Goal: Task Accomplishment & Management: Complete application form

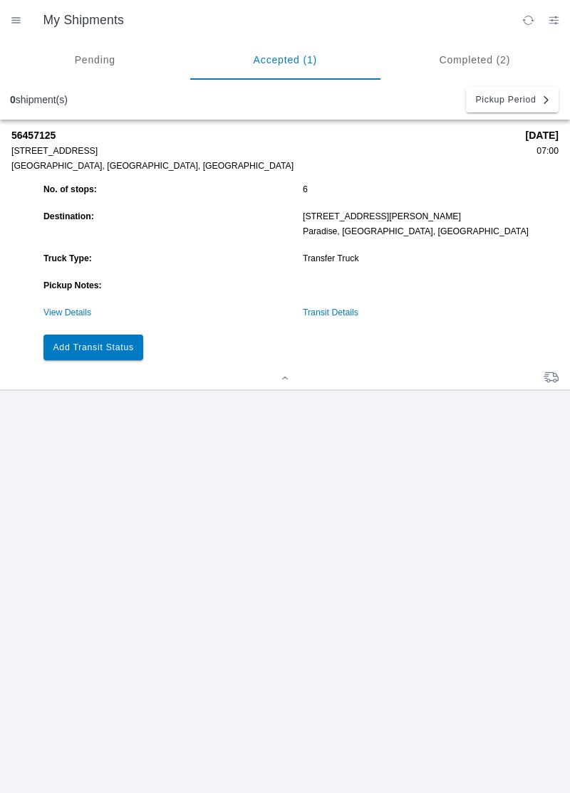
click at [0, 0] on slot "Add Transit Status" at bounding box center [0, 0] width 0 height 0
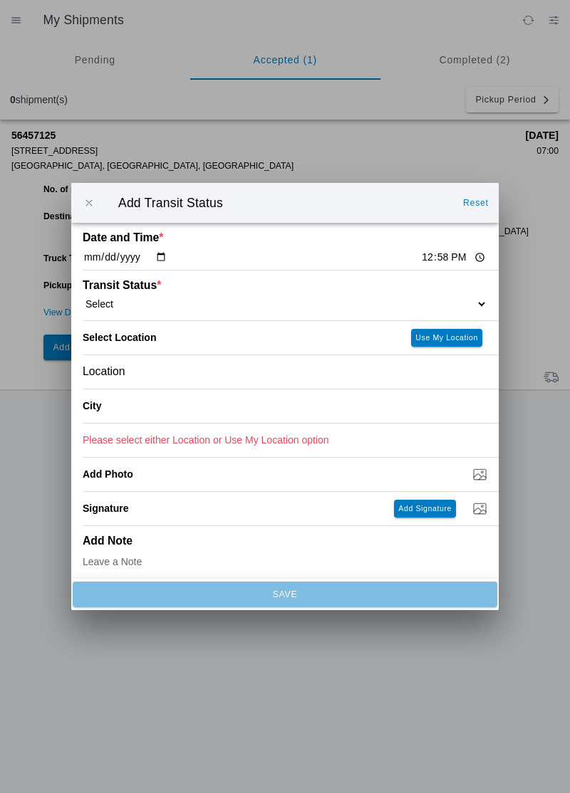
click at [420, 254] on input "12:58" at bounding box center [453, 257] width 67 height 15
type input "12:45"
click at [127, 300] on select "Select Arrive at Drop Off Arrive at Pickup Break Start Break Stop Depart Drop O…" at bounding box center [285, 304] width 404 height 13
select select "ARVPULOC"
click at [145, 377] on div "Location" at bounding box center [285, 371] width 404 height 33
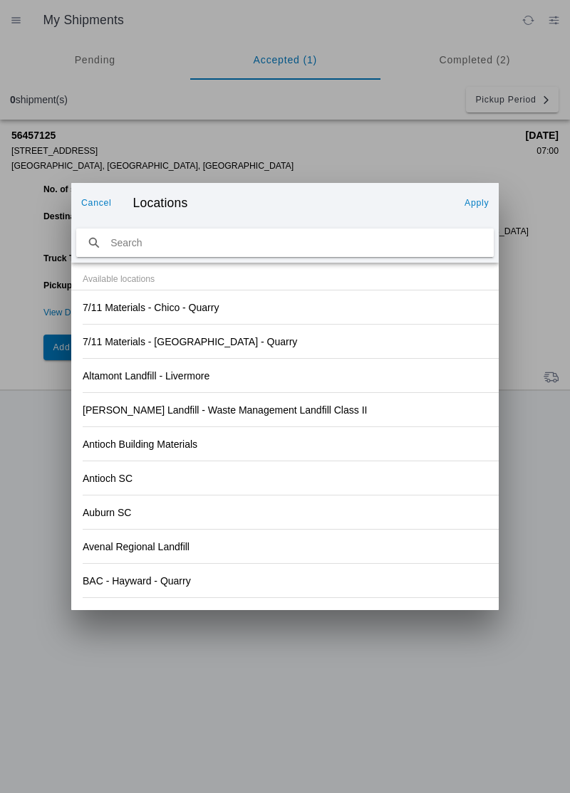
click at [401, 427] on div "Antioch Building Materials" at bounding box center [285, 443] width 404 height 33
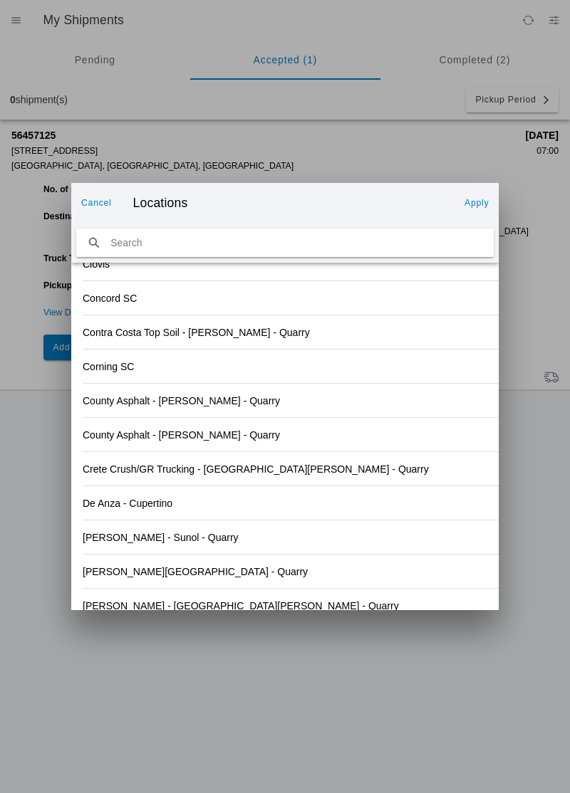
scroll to position [1485, 0]
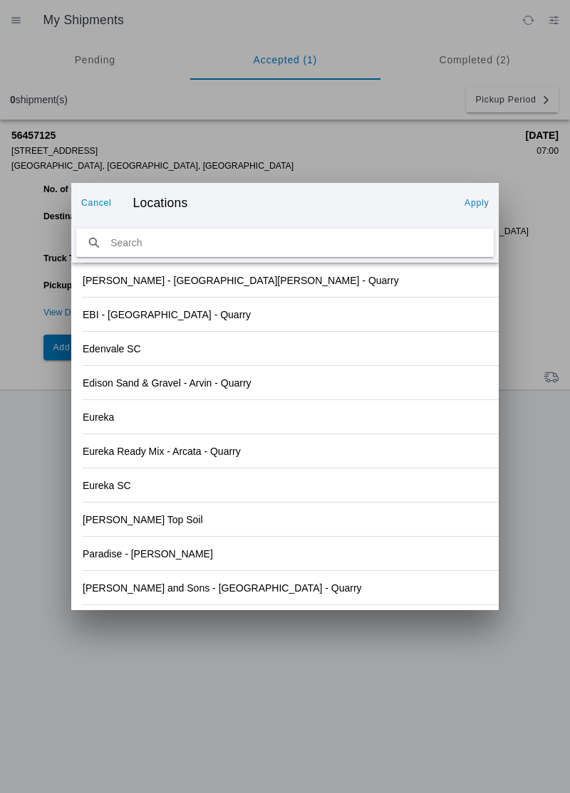
click at [0, 0] on slot "[PERSON_NAME] and Sons - [GEOGRAPHIC_DATA] - Quarry" at bounding box center [0, 0] width 0 height 0
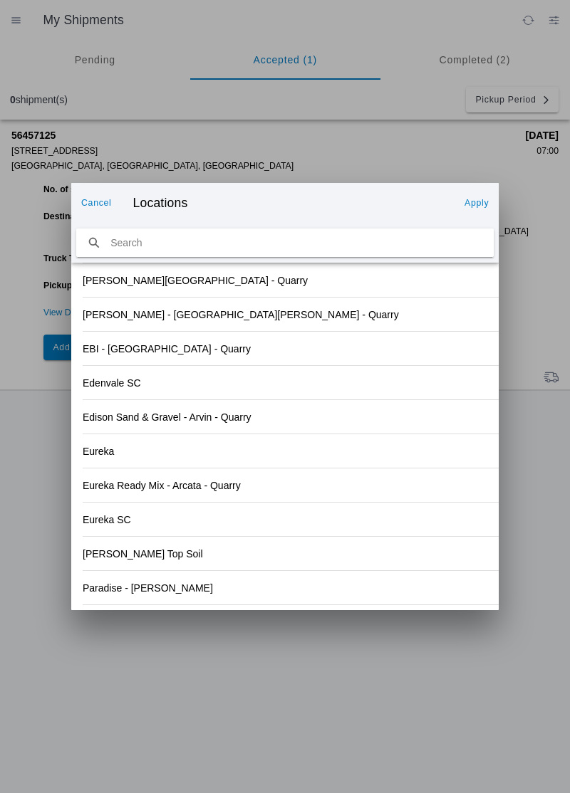
click at [0, 0] on slot "Apply" at bounding box center [0, 0] width 0 height 0
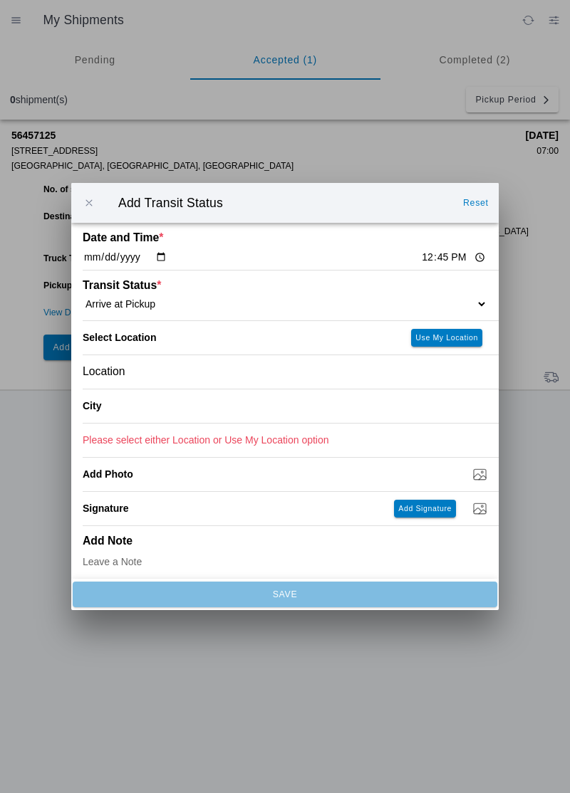
type input "[GEOGRAPHIC_DATA]"
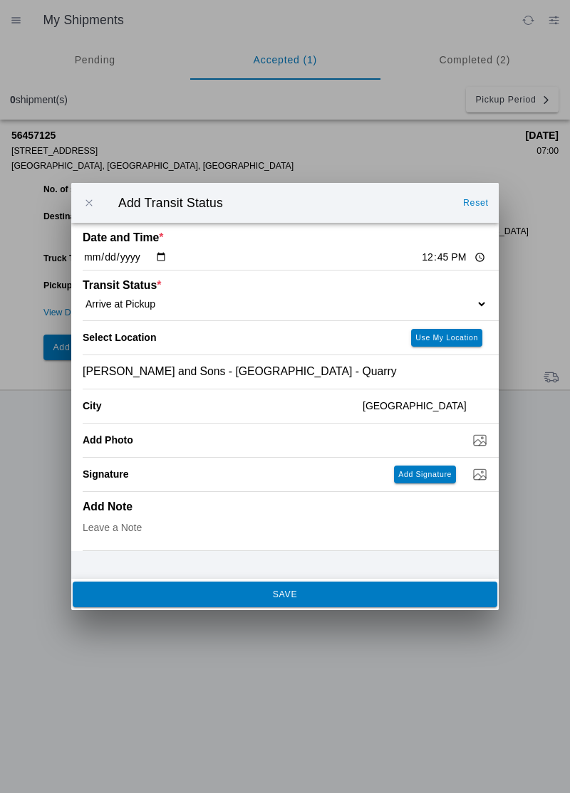
click at [221, 598] on span "SAVE" at bounding box center [284, 594] width 405 height 9
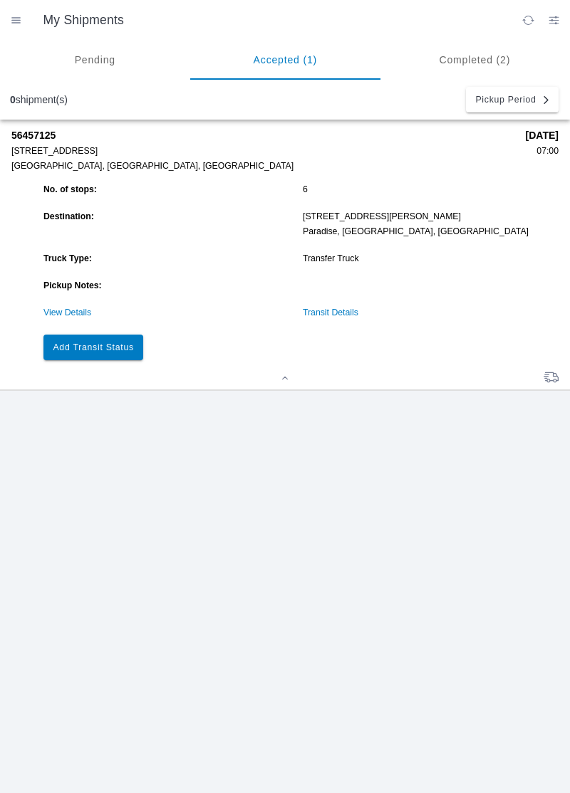
click at [0, 0] on slot "Add Transit Status" at bounding box center [0, 0] width 0 height 0
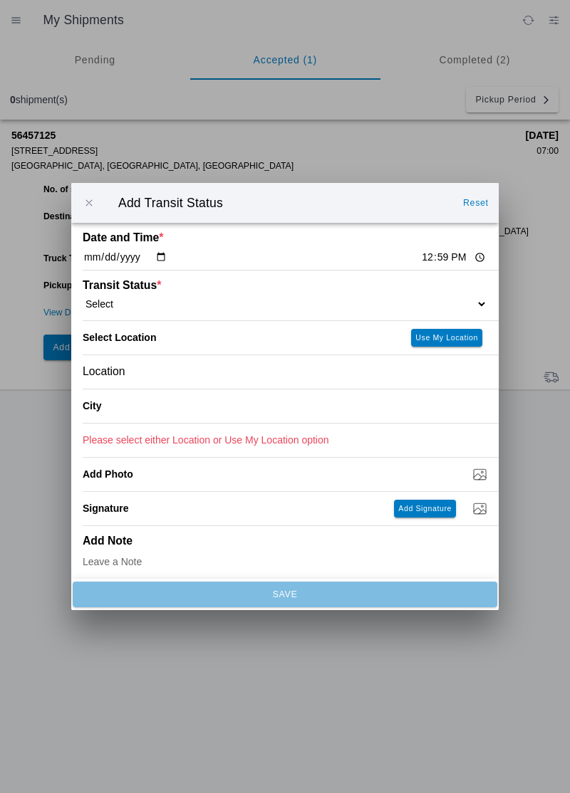
click at [424, 254] on input "12:59" at bounding box center [453, 257] width 67 height 15
type input "12:55"
click at [132, 301] on select "Select Arrive at Drop Off Arrive at Pickup Break Start Break Stop Depart Drop O…" at bounding box center [285, 304] width 404 height 13
select select "DPTPULOC"
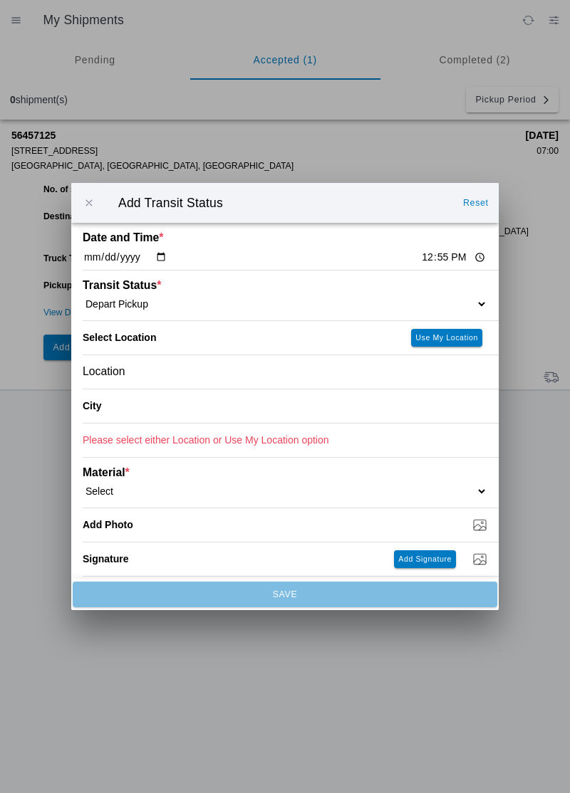
click at [172, 369] on div "Location" at bounding box center [285, 371] width 404 height 33
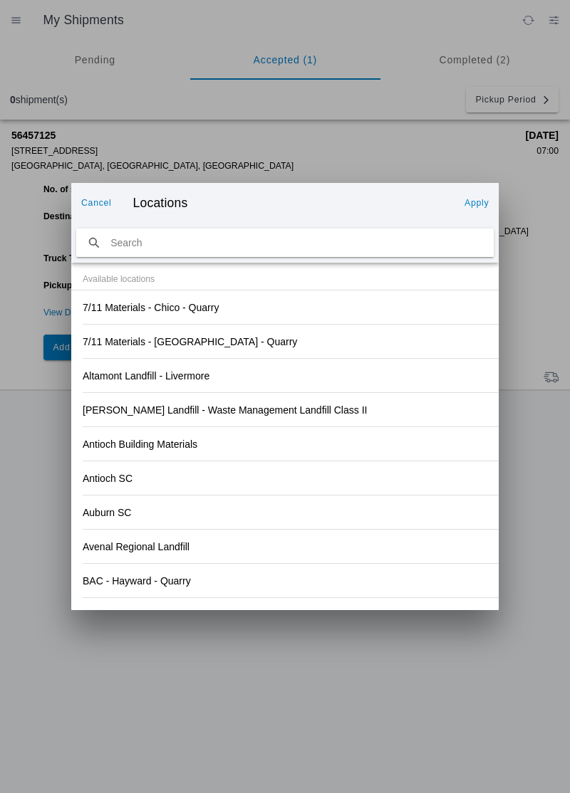
click at [384, 467] on div "Antioch SC" at bounding box center [285, 477] width 404 height 33
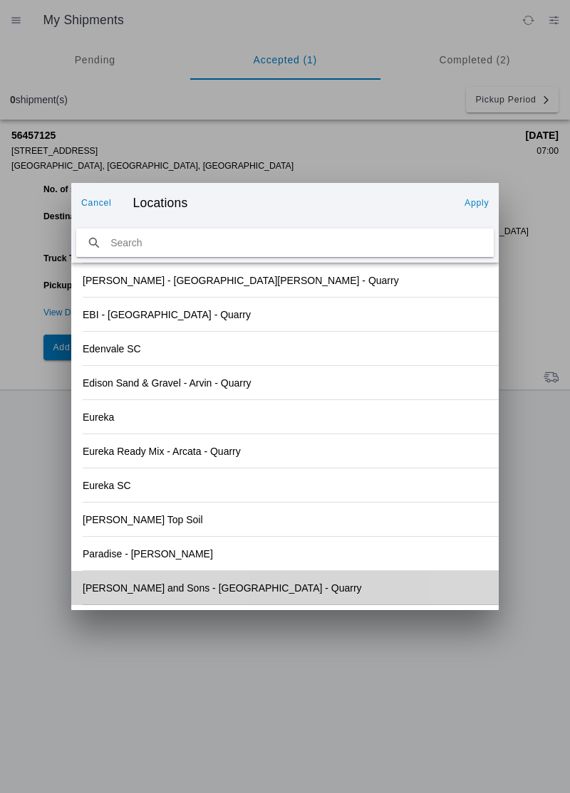
click at [247, 593] on div "[PERSON_NAME] and Sons - [GEOGRAPHIC_DATA] - Quarry" at bounding box center [285, 587] width 404 height 33
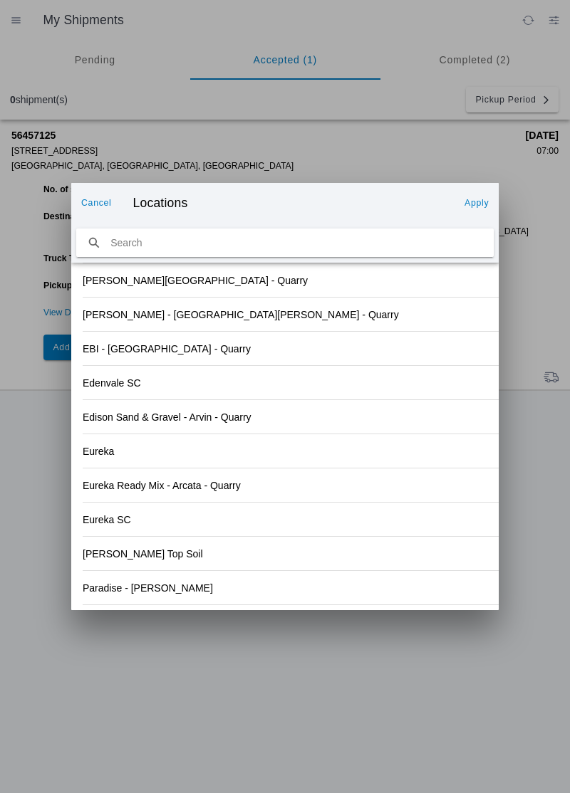
click at [0, 0] on slot "Apply" at bounding box center [0, 0] width 0 height 0
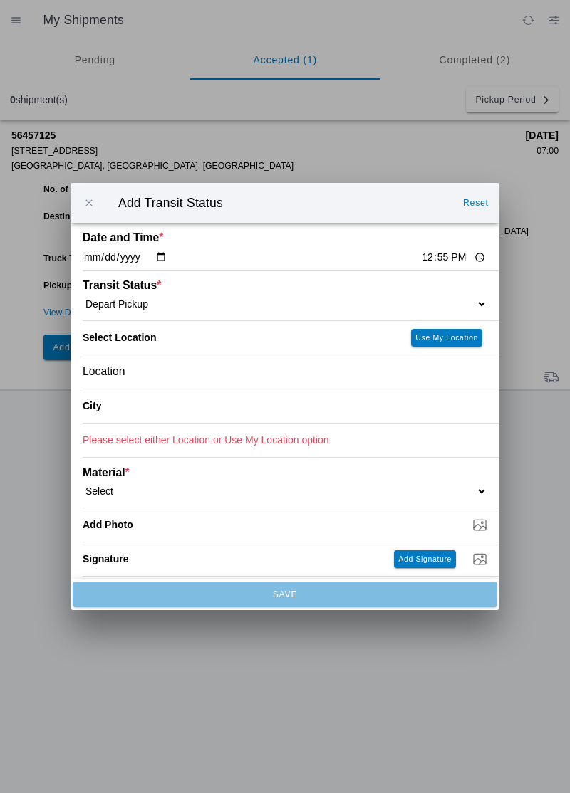
type input "[GEOGRAPHIC_DATA]"
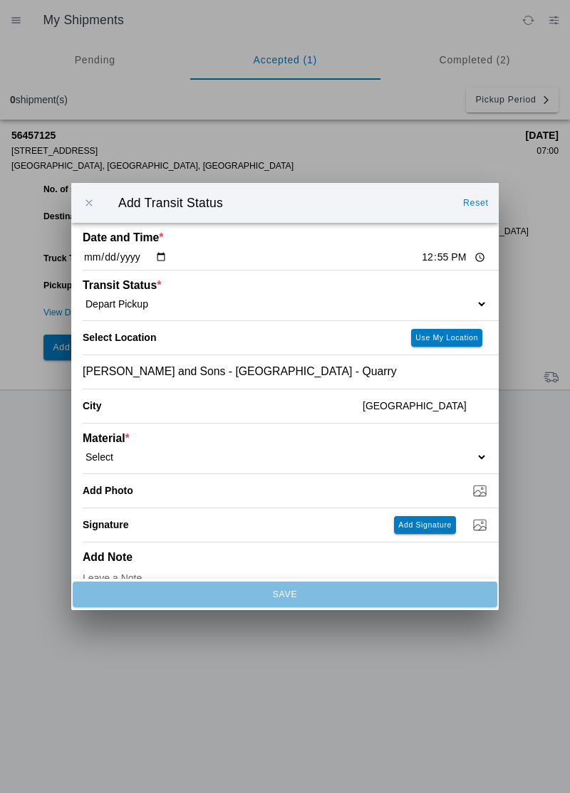
click at [113, 452] on select "Select 1" x 3" Rock 1" x 4" Rock 2" x 4" Rock Asphalt Cold Patch Backfill Spec …" at bounding box center [285, 457] width 404 height 13
select select "708650"
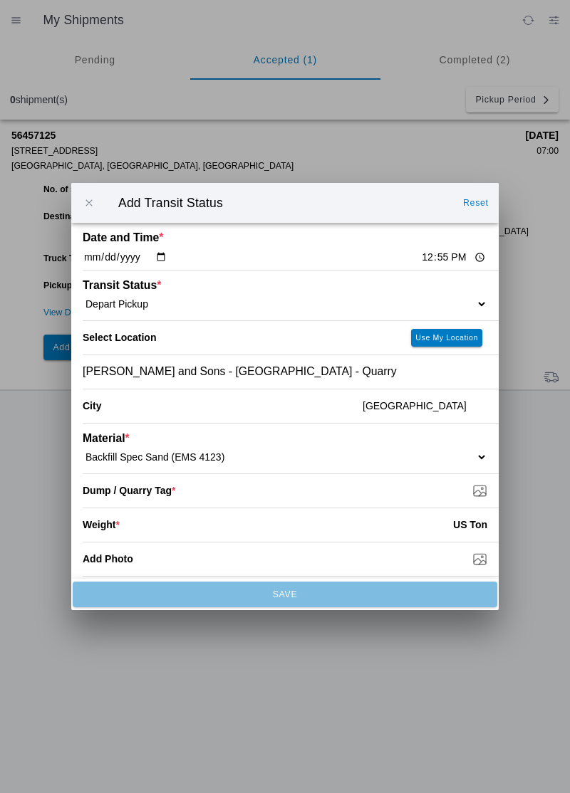
click at [191, 495] on input "Dump / Quarry Tag *" at bounding box center [291, 491] width 416 height 16
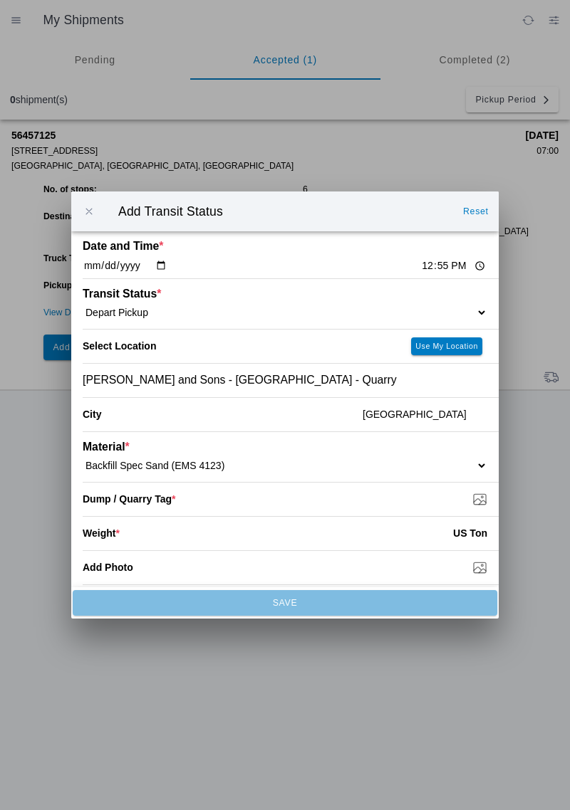
type input "C:\fakepath\17550287901718858974518618963134.jpg"
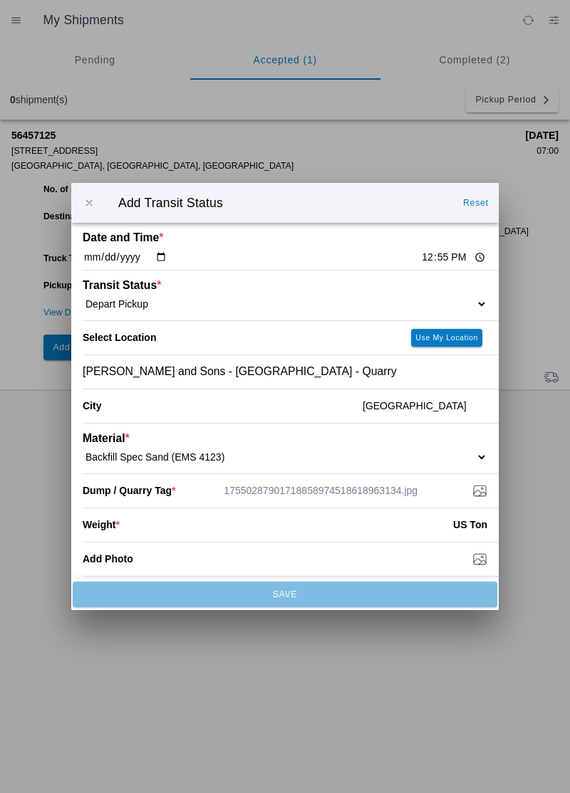
click at [164, 533] on input "number" at bounding box center [286, 524] width 333 height 31
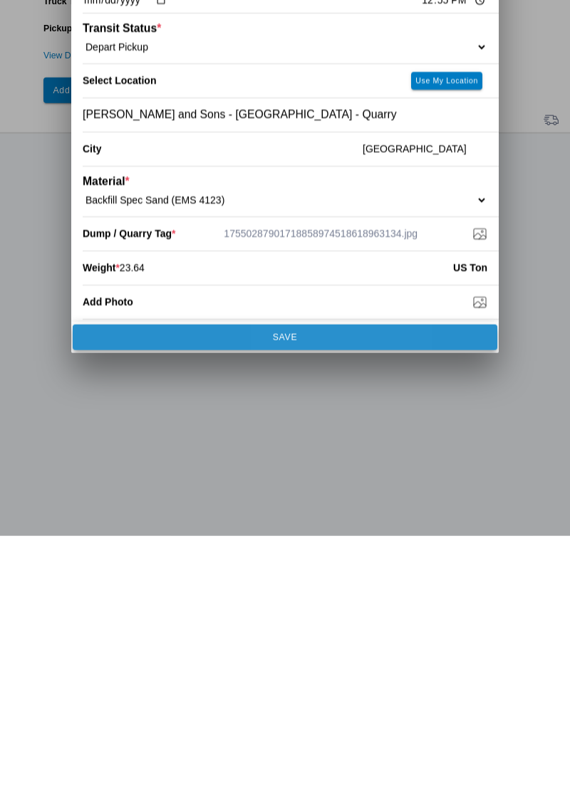
type input "23.64"
click at [296, 593] on span "SAVE" at bounding box center [284, 594] width 405 height 9
